Goal: Obtain resource: Obtain resource

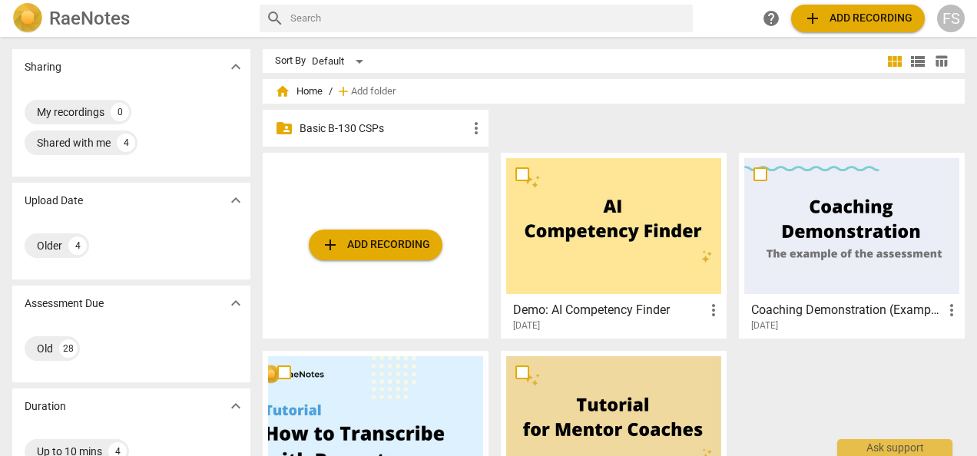
click at [333, 128] on p "Basic B-130 CSPs" at bounding box center [384, 129] width 168 height 16
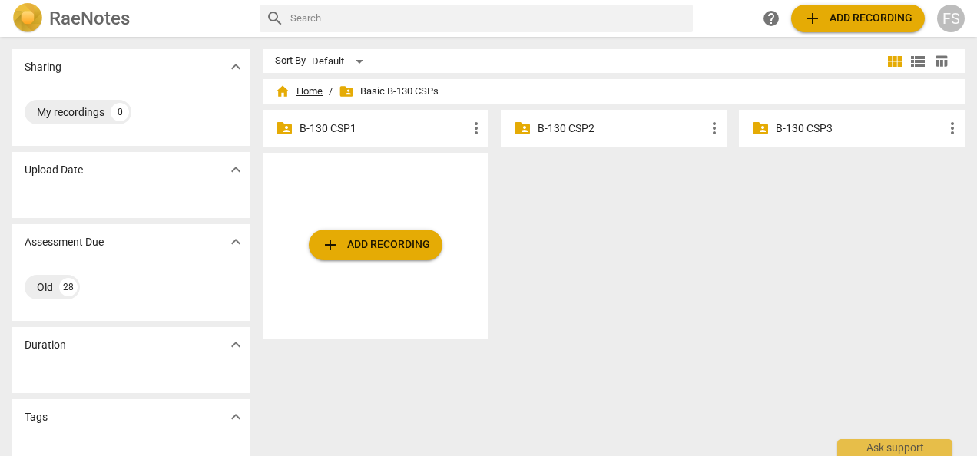
click at [309, 85] on span "home Home" at bounding box center [299, 91] width 48 height 15
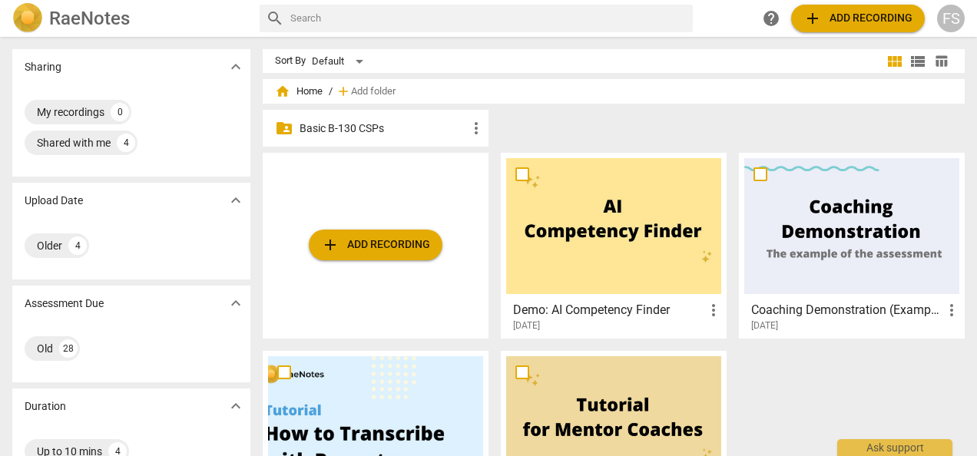
click at [309, 90] on span "home Home" at bounding box center [299, 91] width 48 height 15
click at [99, 143] on div "Shared with me" at bounding box center [74, 142] width 74 height 15
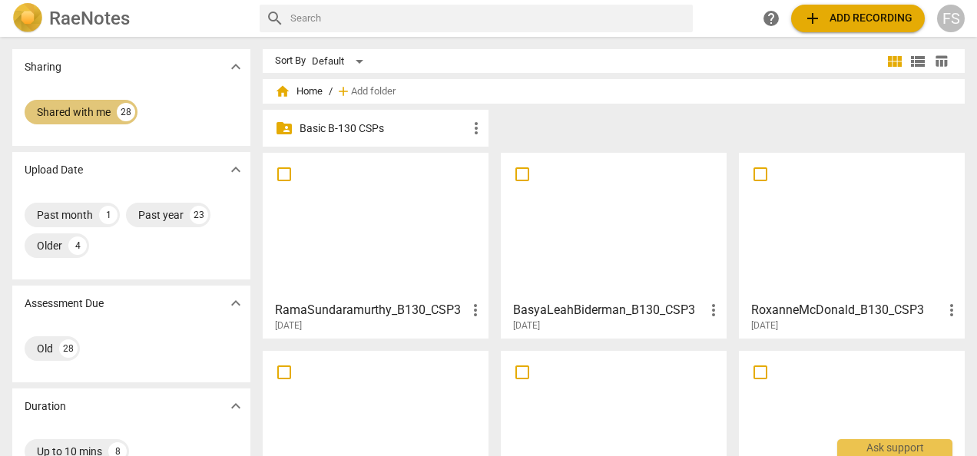
click at [91, 113] on div "Shared with me" at bounding box center [74, 112] width 74 height 15
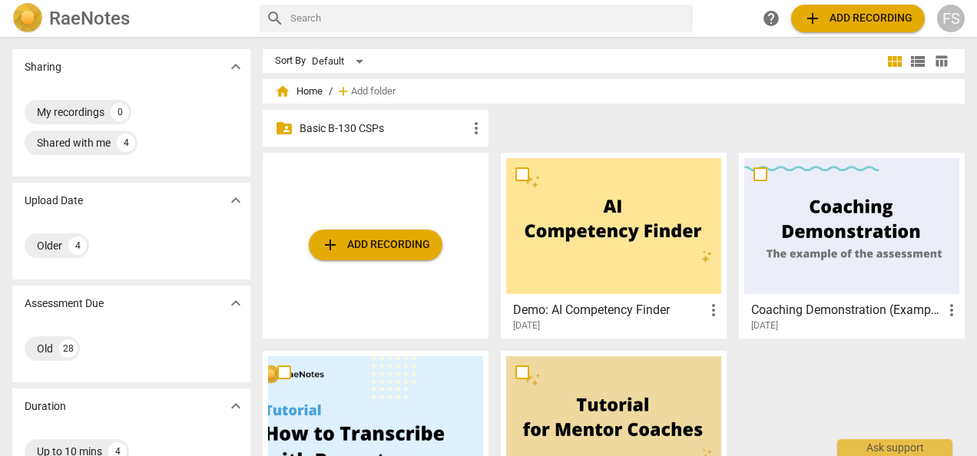
click at [346, 124] on p "Basic B-130 CSPs" at bounding box center [384, 129] width 168 height 16
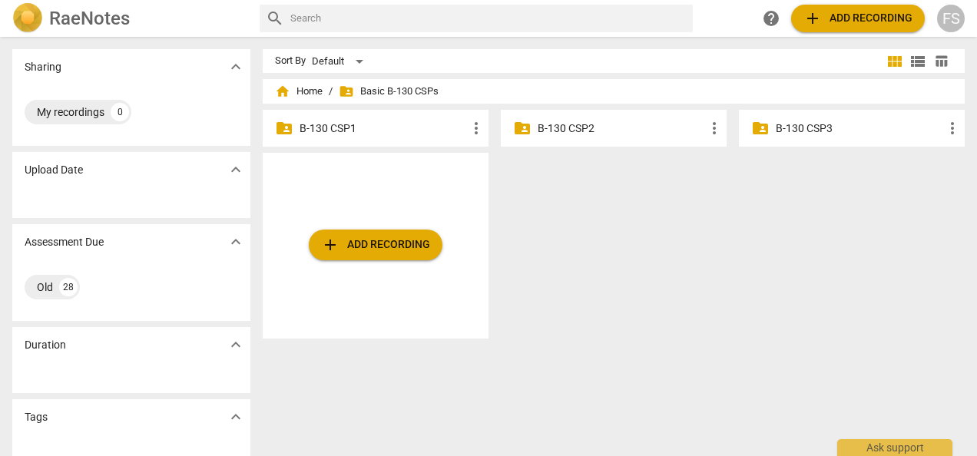
click at [372, 129] on p "B-130 CSP1" at bounding box center [384, 129] width 168 height 16
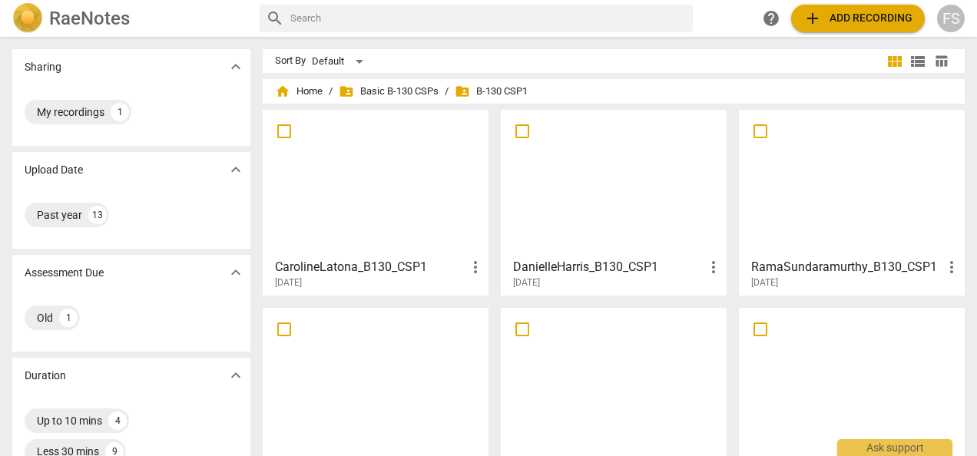
click at [378, 207] on div at bounding box center [375, 183] width 215 height 136
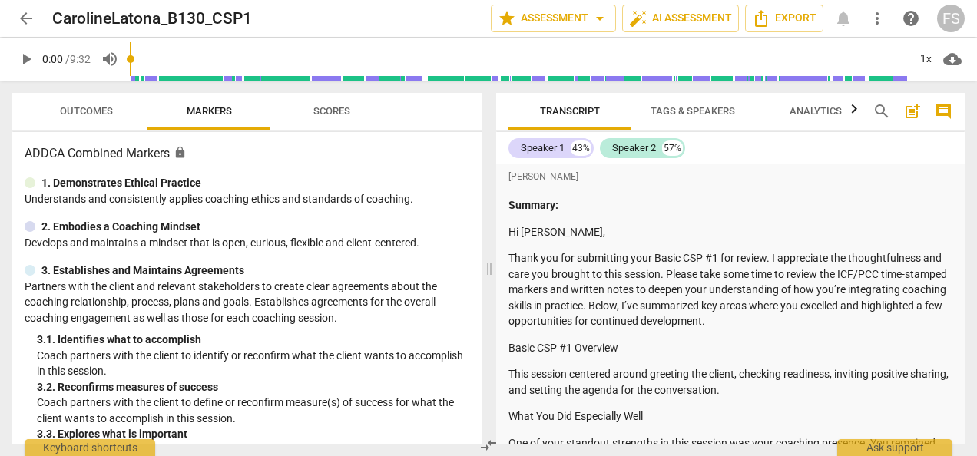
click at [24, 151] on div "ADDCA Combined Markers lock 1. Demonstrates Ethical Practice Understands and co…" at bounding box center [247, 288] width 470 height 312
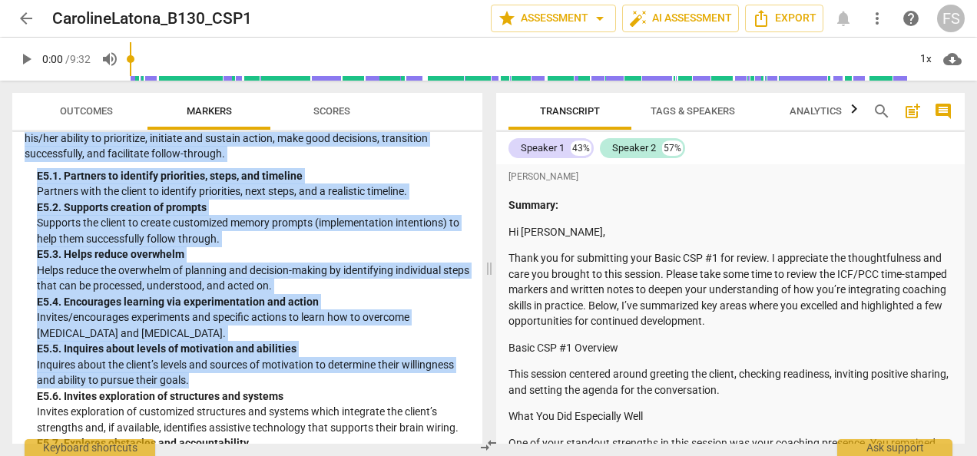
scroll to position [4369, 0]
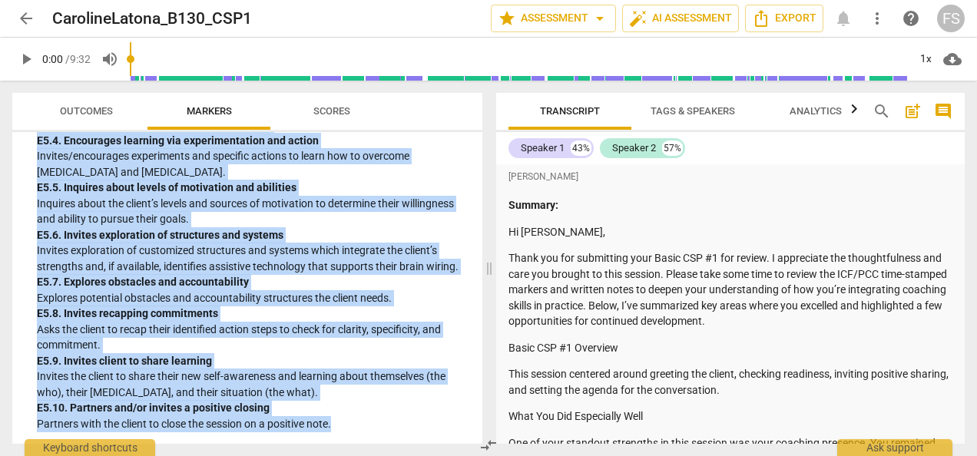
drag, startPoint x: 25, startPoint y: 151, endPoint x: 367, endPoint y: 432, distance: 441.7
click at [367, 432] on div "ADDCA Combined Markers lock 1. Demonstrates Ethical Practice Understands and co…" at bounding box center [247, 288] width 470 height 312
copy div "ADDCA Combined Markers lock 1. Demonstrates Ethical Practice Understands and co…"
